Goal: Go to known website: Access a specific website the user already knows

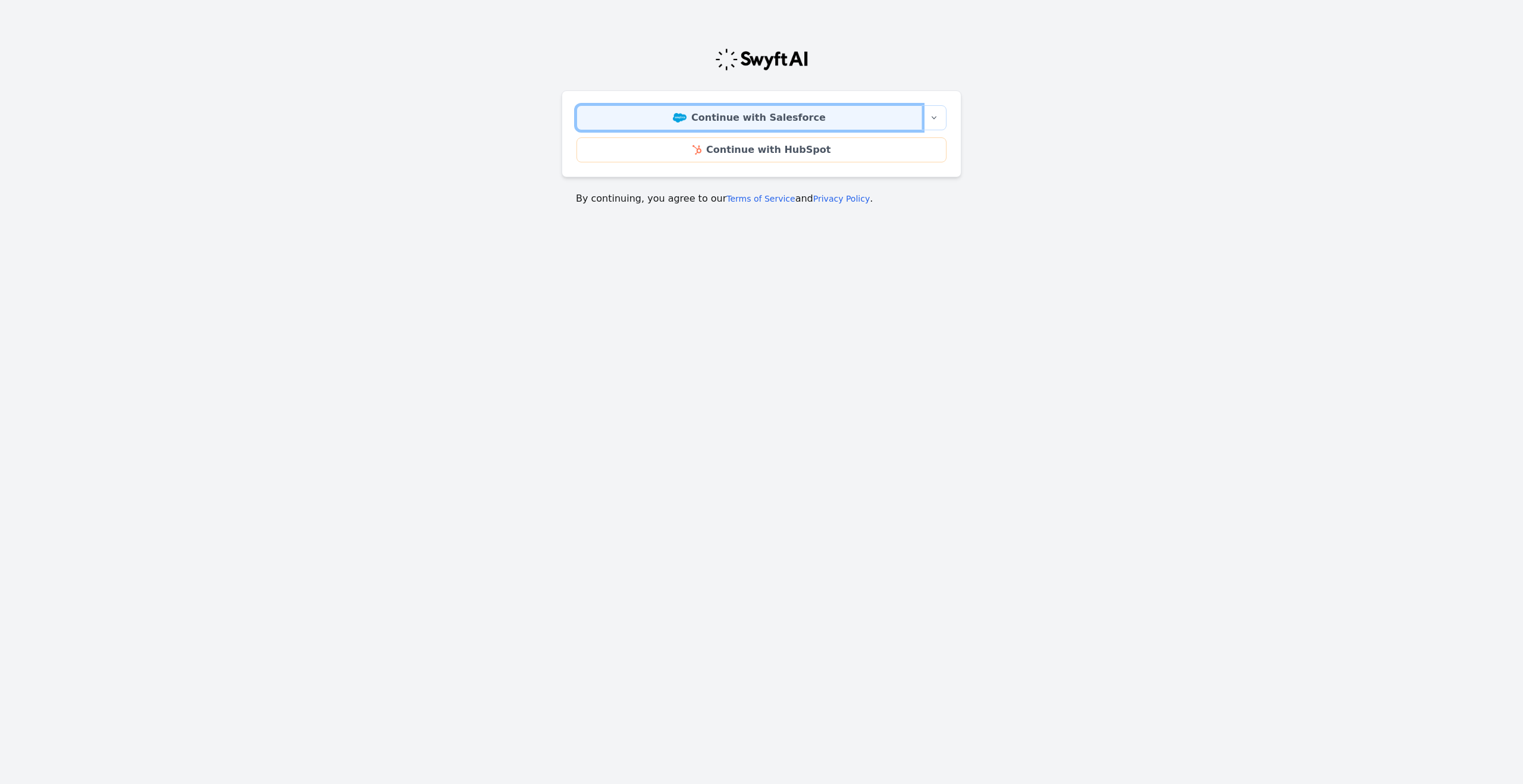
click at [775, 116] on link "Continue with Salesforce" at bounding box center [749, 117] width 346 height 25
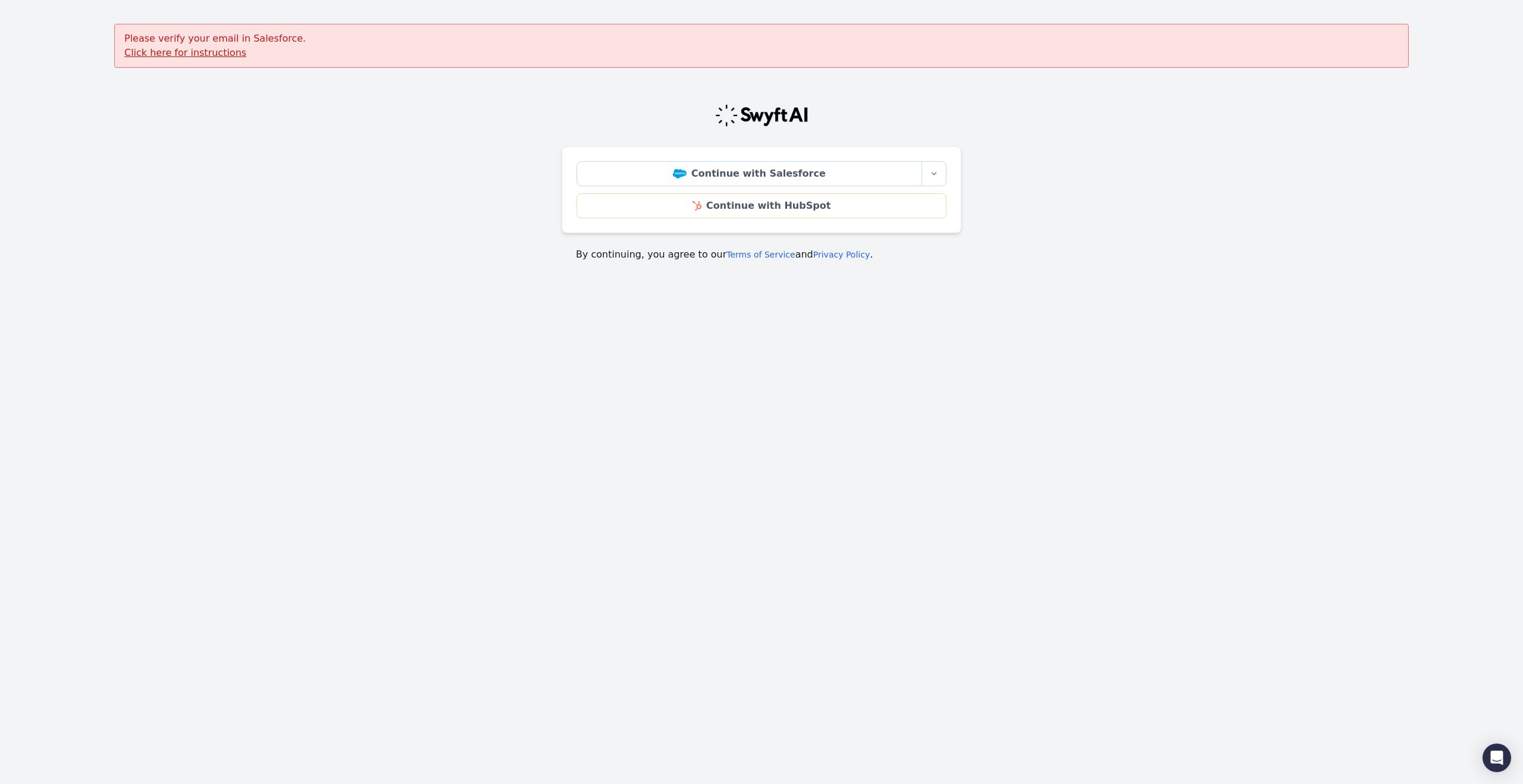
click at [193, 51] on u "Click here for instructions" at bounding box center [185, 52] width 122 height 11
click at [781, 167] on link "Continue with Salesforce" at bounding box center [749, 173] width 346 height 25
click at [933, 171] on icon "button" at bounding box center [934, 173] width 10 height 10
